Goal: Transaction & Acquisition: Download file/media

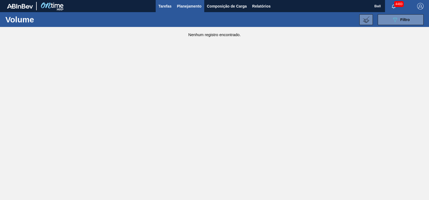
click at [171, 7] on span "Tarefas" at bounding box center [164, 6] width 13 height 6
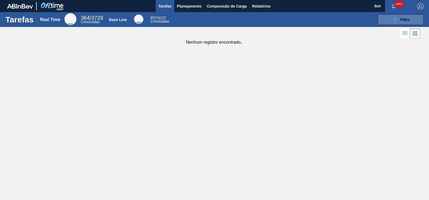
click at [395, 19] on icon "089F7B8B-B2A5-4AFE-B5C0-19BA573D28AC" at bounding box center [395, 19] width 6 height 6
click at [192, 3] on span "Planejamento" at bounding box center [189, 6] width 25 height 6
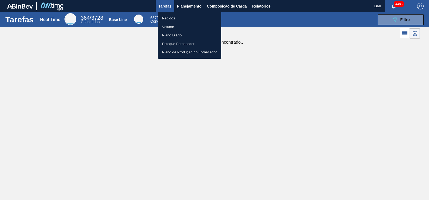
click at [278, 37] on div at bounding box center [214, 100] width 429 height 200
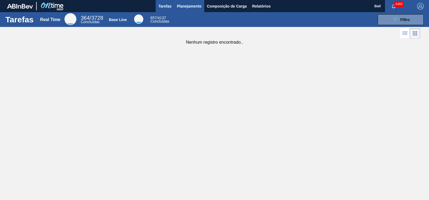
click at [186, 8] on span "Planejamento" at bounding box center [189, 6] width 25 height 6
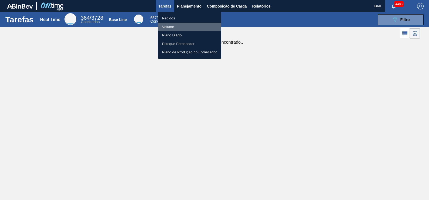
click at [174, 26] on li "Volume" at bounding box center [189, 27] width 63 height 9
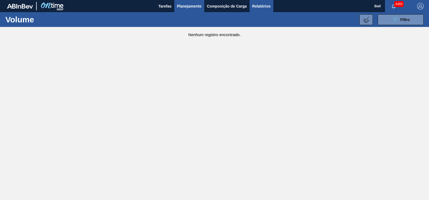
click at [266, 6] on span "Relatórios" at bounding box center [261, 6] width 18 height 6
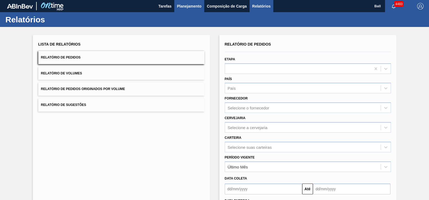
click at [187, 8] on span "Planejamento" at bounding box center [189, 6] width 25 height 6
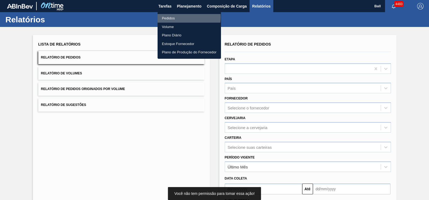
click at [171, 17] on li "Pedidos" at bounding box center [189, 18] width 63 height 9
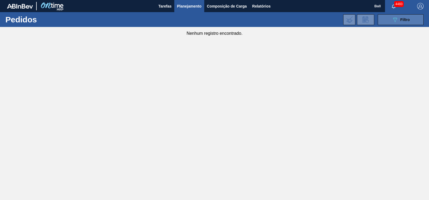
click at [399, 24] on button "089F7B8B-B2A5-4AFE-B5C0-19BA573D28AC Filtro" at bounding box center [401, 19] width 46 height 11
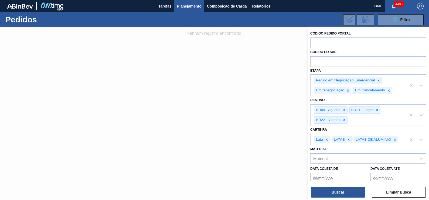
click at [161, 73] on div at bounding box center [214, 127] width 429 height 200
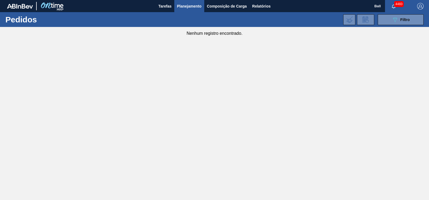
click at [200, 11] on button "Planejamento" at bounding box center [189, 6] width 30 height 12
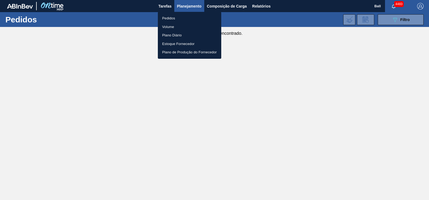
click at [169, 27] on li "Volume" at bounding box center [189, 27] width 63 height 9
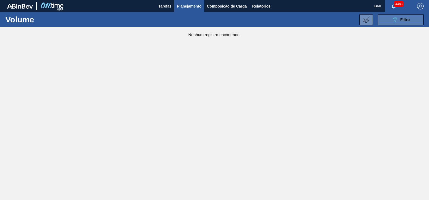
click at [405, 20] on span "Filtro" at bounding box center [404, 20] width 9 height 4
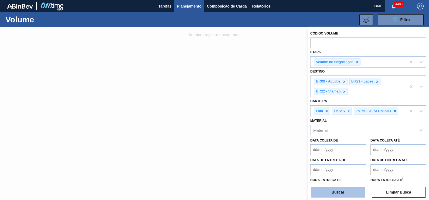
click at [354, 197] on button "Buscar" at bounding box center [338, 192] width 54 height 11
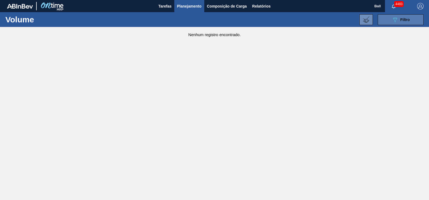
click at [398, 19] on div "089F7B8B-B2A5-4AFE-B5C0-19BA573D28AC Filtro" at bounding box center [401, 19] width 18 height 6
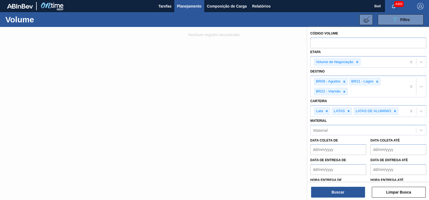
click at [245, 99] on div at bounding box center [214, 127] width 429 height 200
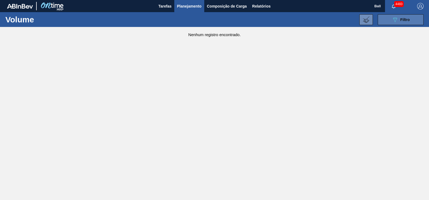
click at [395, 16] on icon "089F7B8B-B2A5-4AFE-B5C0-19BA573D28AC" at bounding box center [395, 19] width 6 height 6
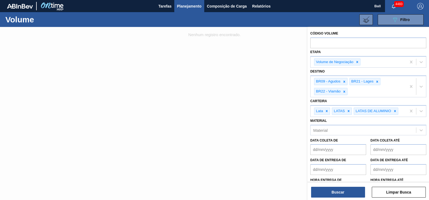
click at [278, 70] on div at bounding box center [214, 127] width 429 height 200
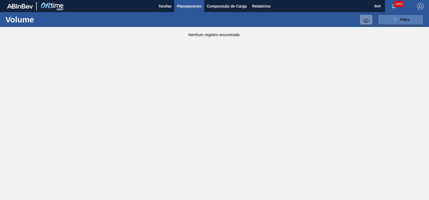
click at [402, 19] on span "Filtro" at bounding box center [404, 20] width 9 height 4
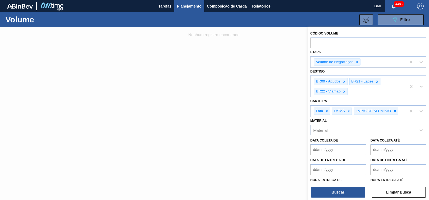
click at [183, 66] on div at bounding box center [214, 127] width 429 height 200
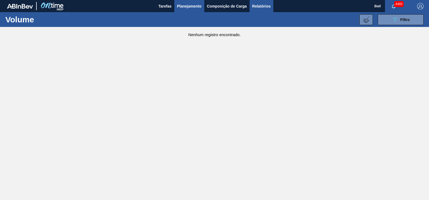
click at [260, 8] on span "Relatórios" at bounding box center [261, 6] width 18 height 6
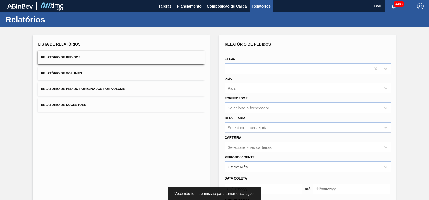
click at [260, 147] on div "Selecione suas carteiras" at bounding box center [308, 147] width 166 height 11
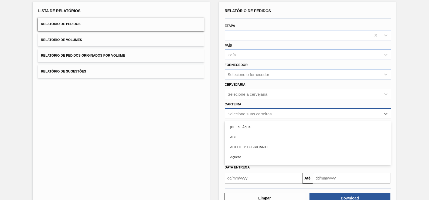
scroll to position [36, 0]
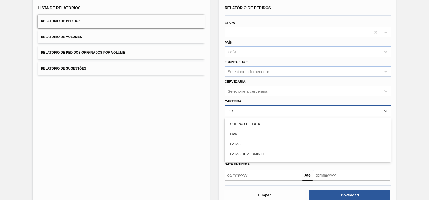
type input "latas"
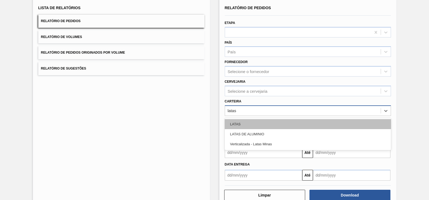
click at [260, 127] on div "LATAS" at bounding box center [308, 124] width 166 height 10
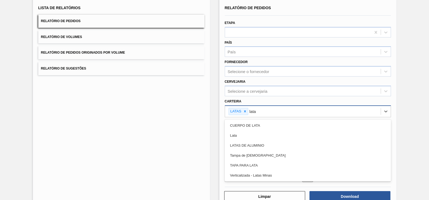
type input "latas"
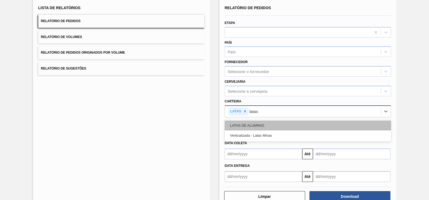
click at [259, 123] on div "LATAS DE ALUMINIO" at bounding box center [308, 126] width 166 height 10
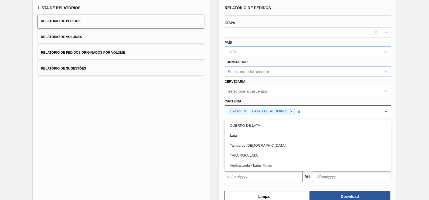
type input "lata"
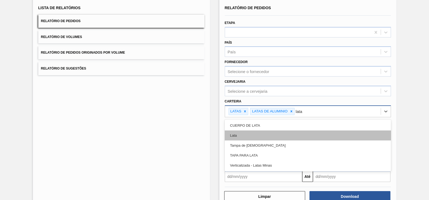
click at [243, 133] on div "Lata" at bounding box center [308, 136] width 166 height 10
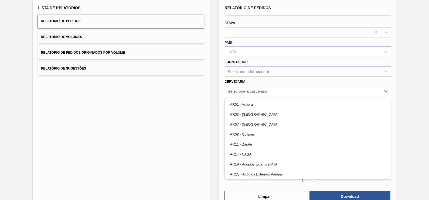
click at [282, 88] on div "Selecione a cervejaria" at bounding box center [303, 91] width 156 height 8
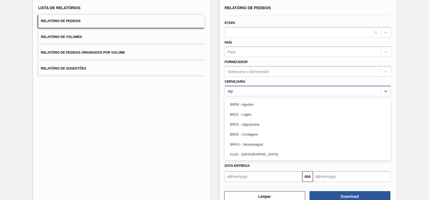
type input "agud"
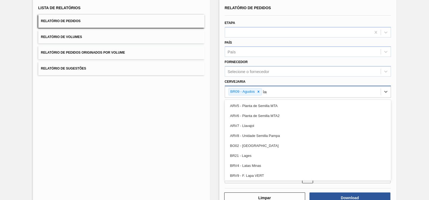
type input "lage"
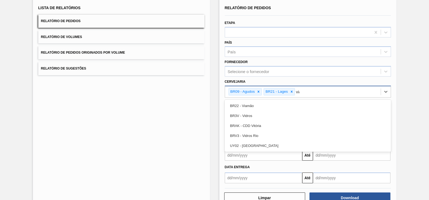
type input "viam"
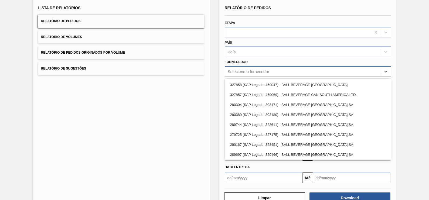
click at [268, 71] on div "Selecione o fornecedor" at bounding box center [249, 71] width 42 height 5
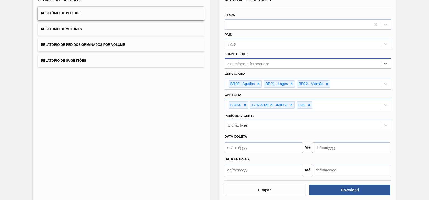
scroll to position [51, 0]
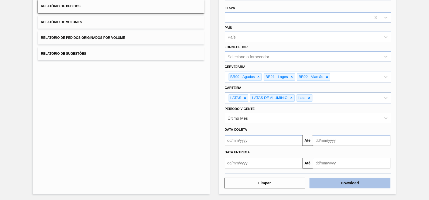
click at [364, 180] on button "Download" at bounding box center [349, 183] width 81 height 11
